Goal: Check status

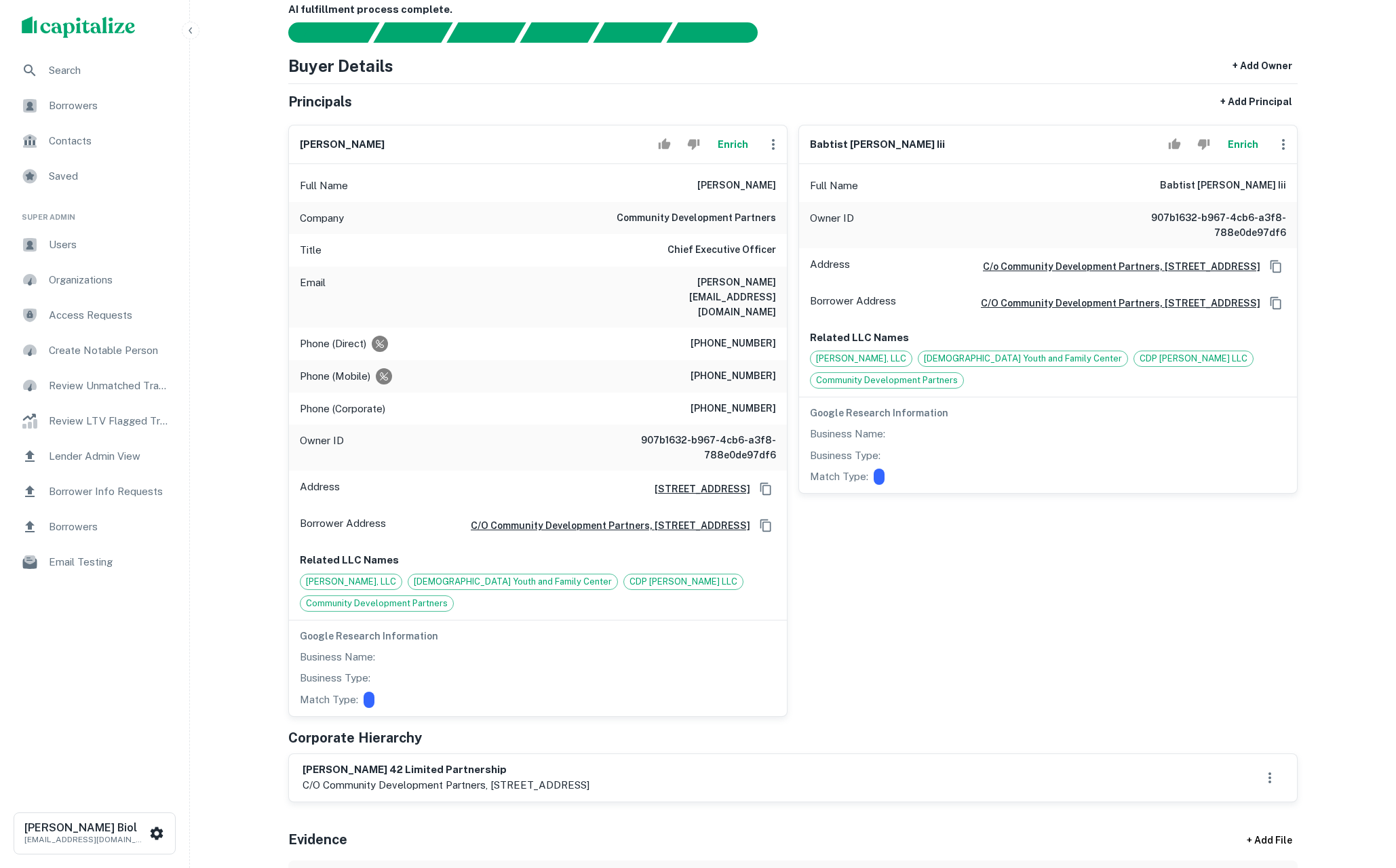
click at [1033, 625] on div "babtist [PERSON_NAME] Full Name babtist [PERSON_NAME] iii Owner ID 907b1632-b96…" at bounding box center [1042, 416] width 510 height 603
